Goal: Book appointment/travel/reservation

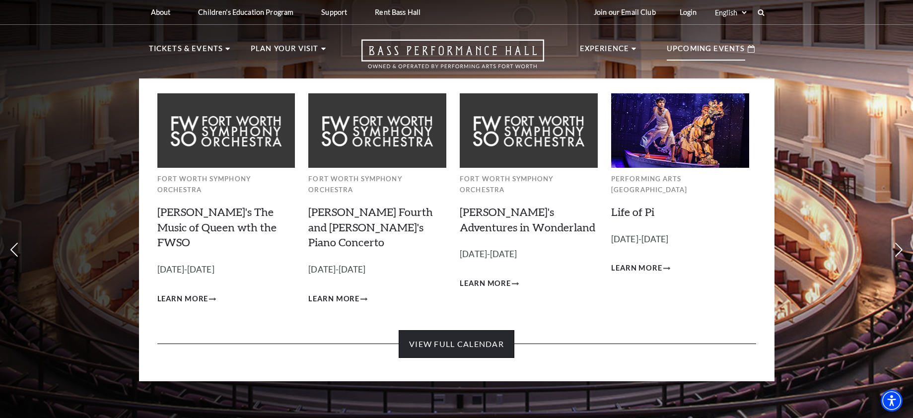
click at [468, 330] on link "View Full Calendar" at bounding box center [457, 344] width 116 height 28
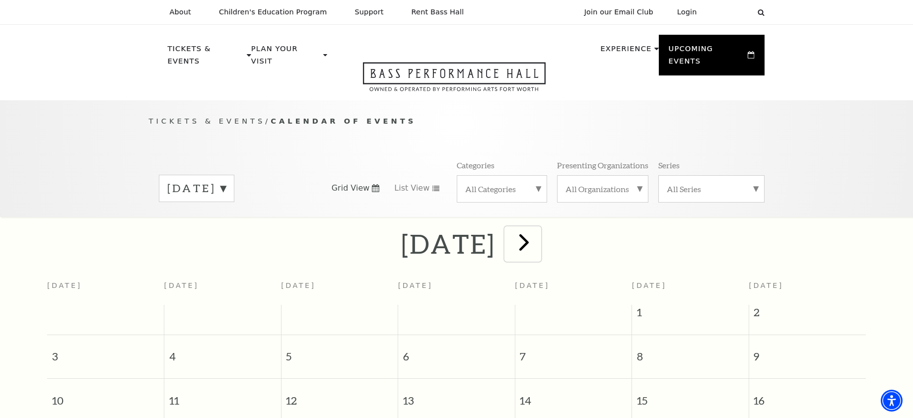
click at [538, 239] on span "next" at bounding box center [524, 242] width 28 height 28
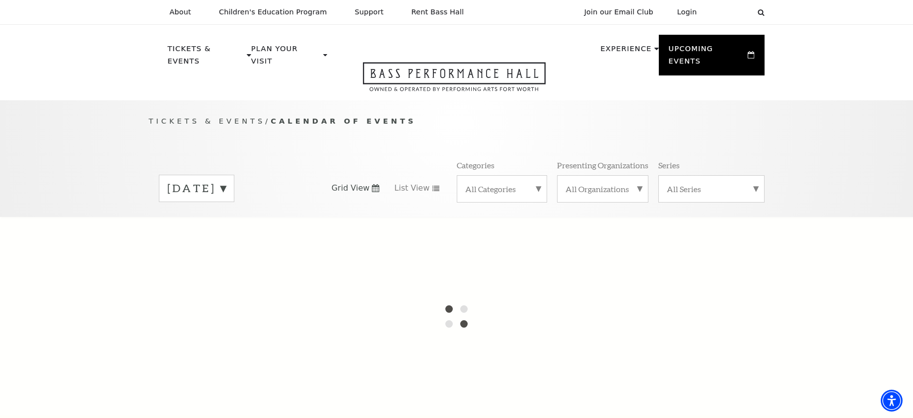
click at [226, 181] on label "[DATE]" at bounding box center [196, 188] width 59 height 15
click at [258, 259] on div at bounding box center [456, 316] width 913 height 199
click at [418, 160] on div "August 2025 September 2025 October 2025 November 2025 December 2025 January 202…" at bounding box center [457, 188] width 616 height 57
